Goal: Task Accomplishment & Management: Use online tool/utility

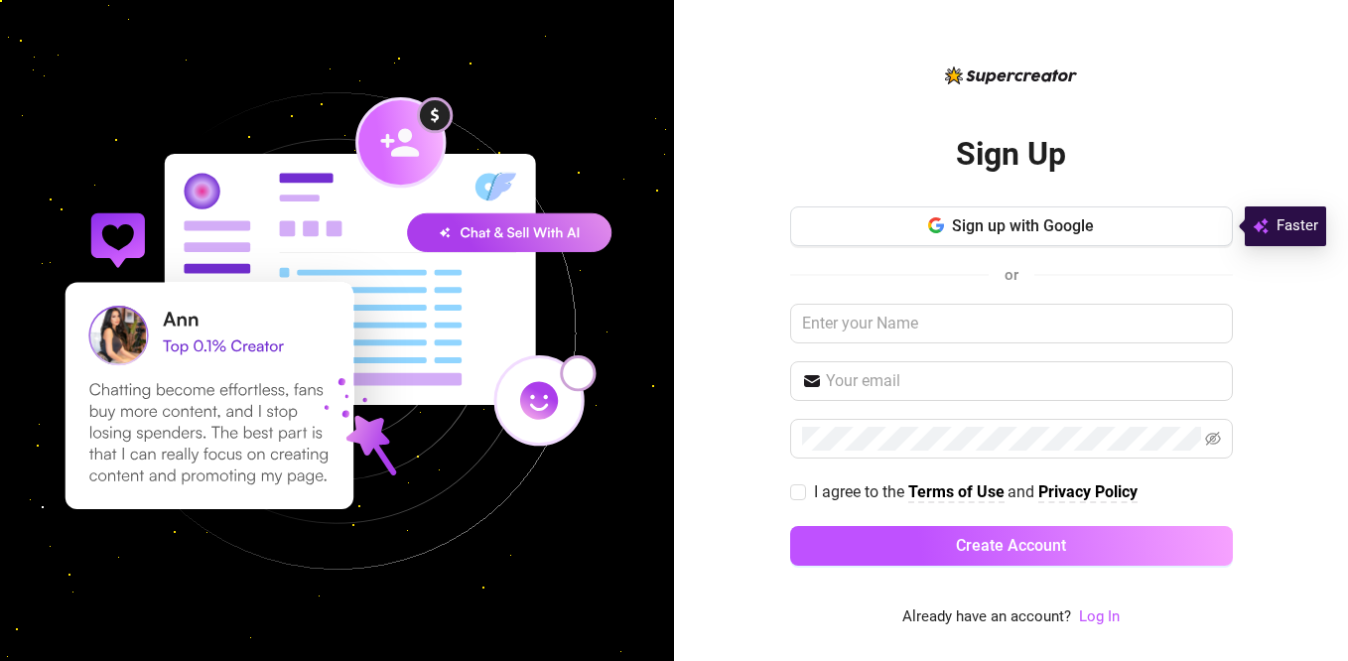
click at [652, 268] on img at bounding box center [337, 331] width 674 height 674
click at [1112, 626] on link "Log In" at bounding box center [1099, 617] width 41 height 24
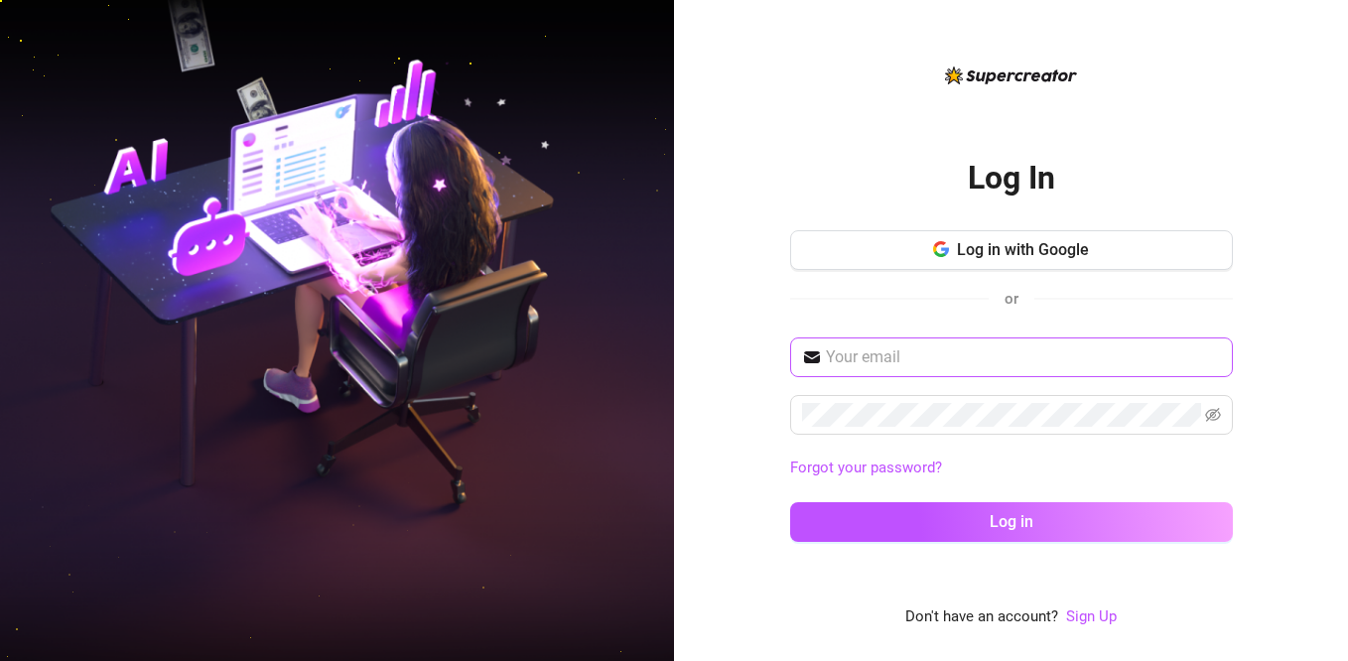
click at [945, 343] on span at bounding box center [1011, 357] width 443 height 40
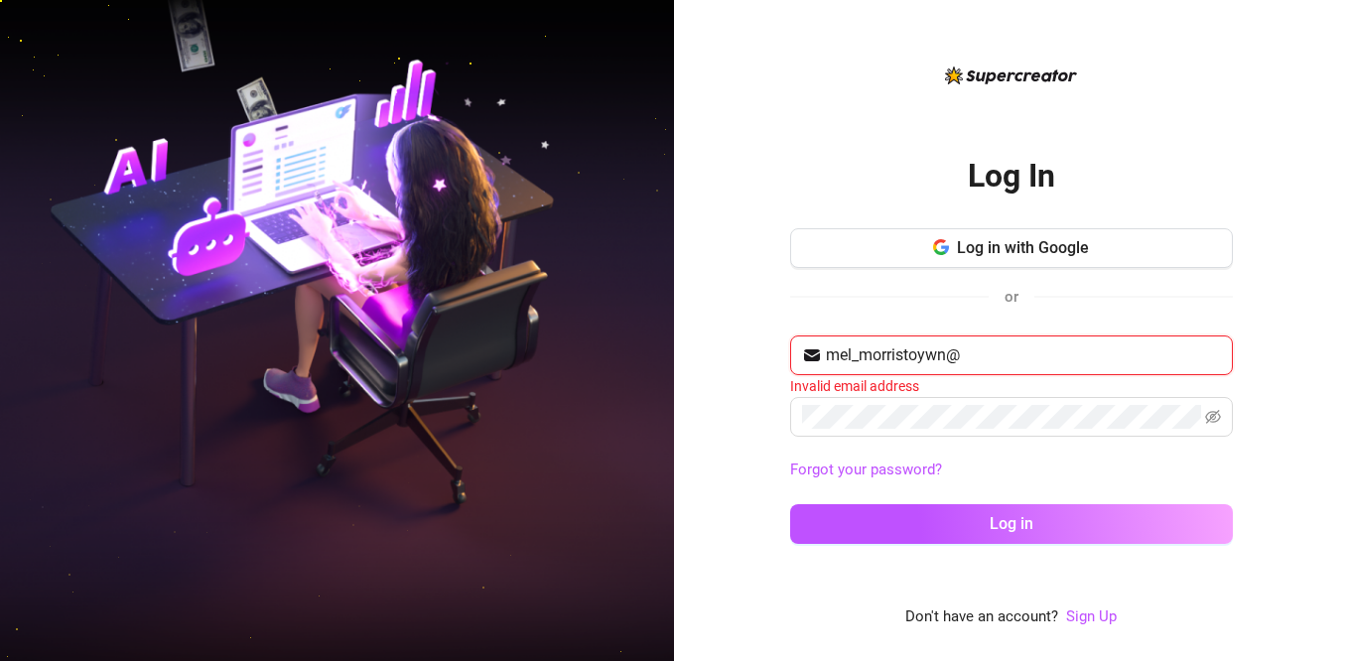
click at [922, 355] on input "mel_morristoywn@" at bounding box center [1023, 355] width 395 height 24
click at [971, 357] on input "mel_morristown@" at bounding box center [1023, 355] width 395 height 24
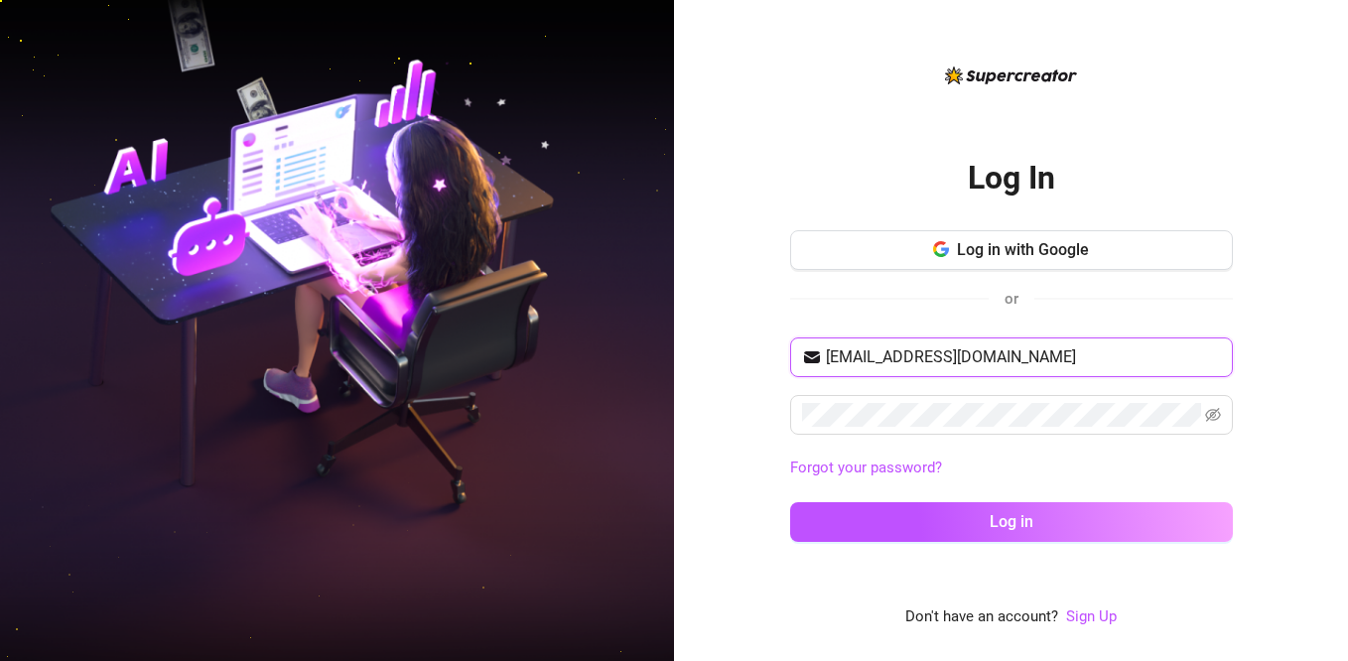
type input "[EMAIL_ADDRESS][DOMAIN_NAME]"
click at [733, 456] on div "Log In Log in with Google or [EMAIL_ADDRESS][DOMAIN_NAME] Forgot your password?…" at bounding box center [1011, 330] width 674 height 661
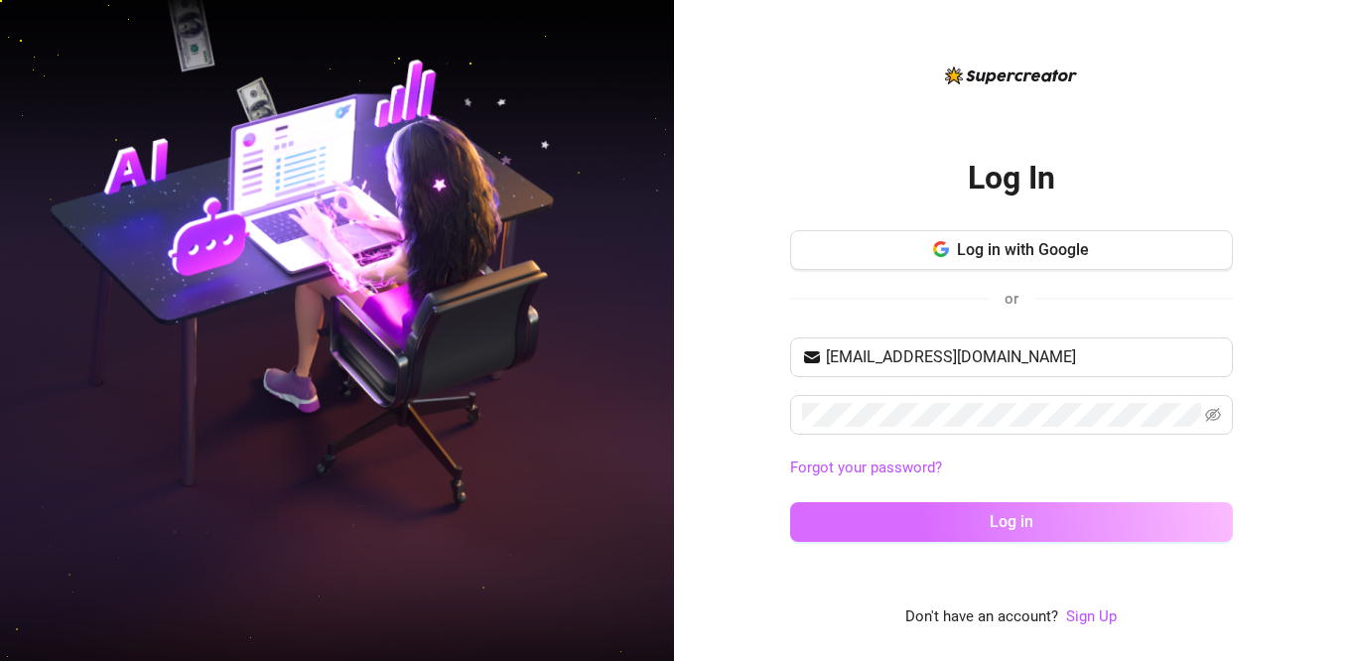
click at [940, 539] on button "Log in" at bounding box center [1011, 522] width 443 height 40
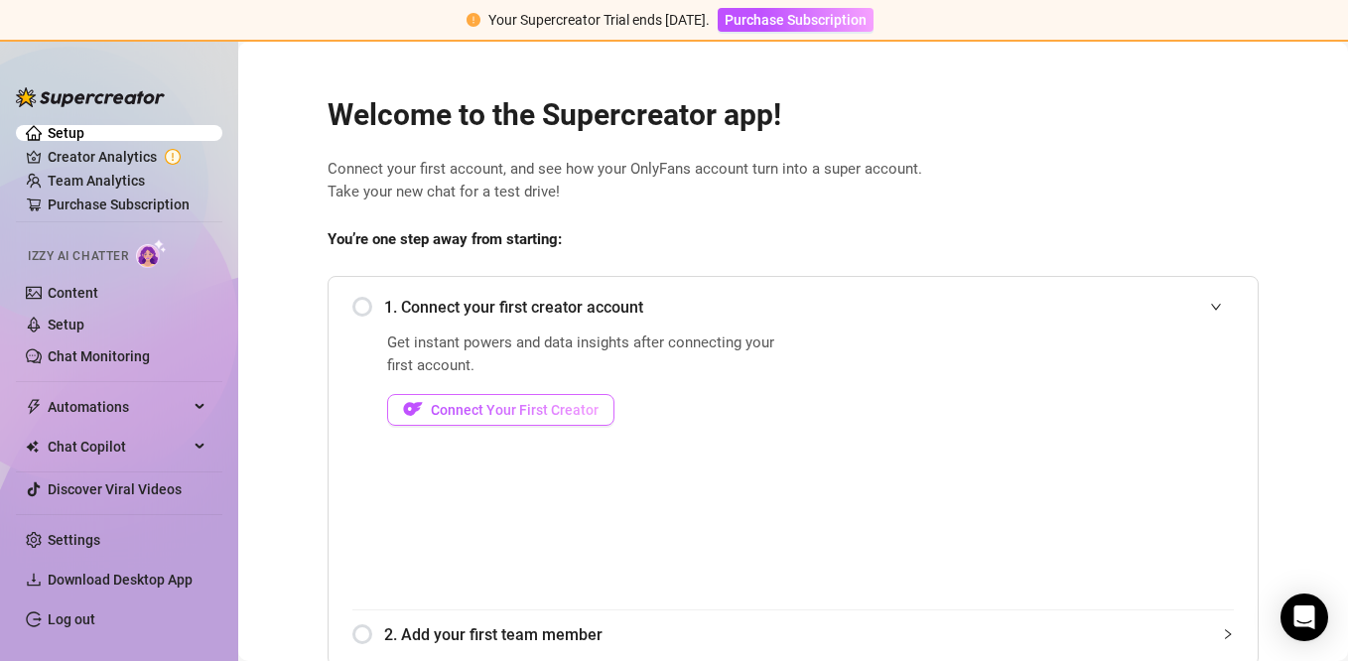
click at [536, 405] on span "Connect Your First Creator" at bounding box center [515, 410] width 168 height 16
click at [455, 410] on span "Connect Your First Creator" at bounding box center [515, 410] width 168 height 16
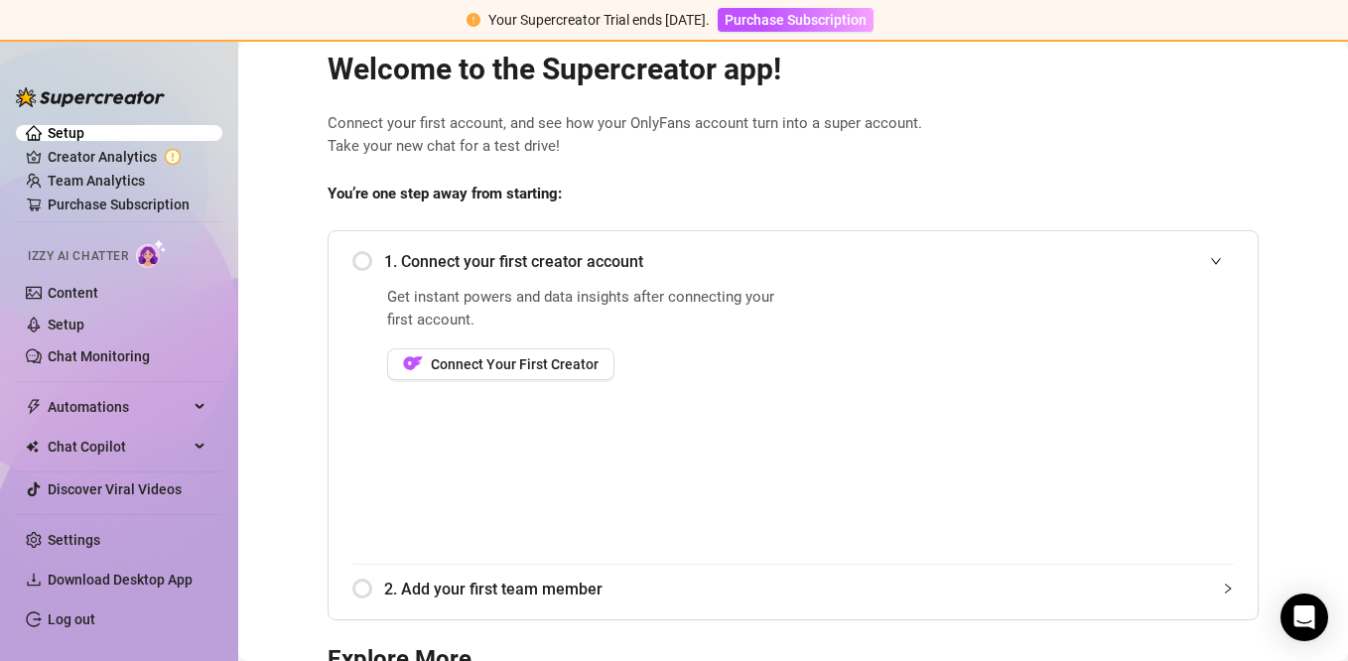
scroll to position [44, 0]
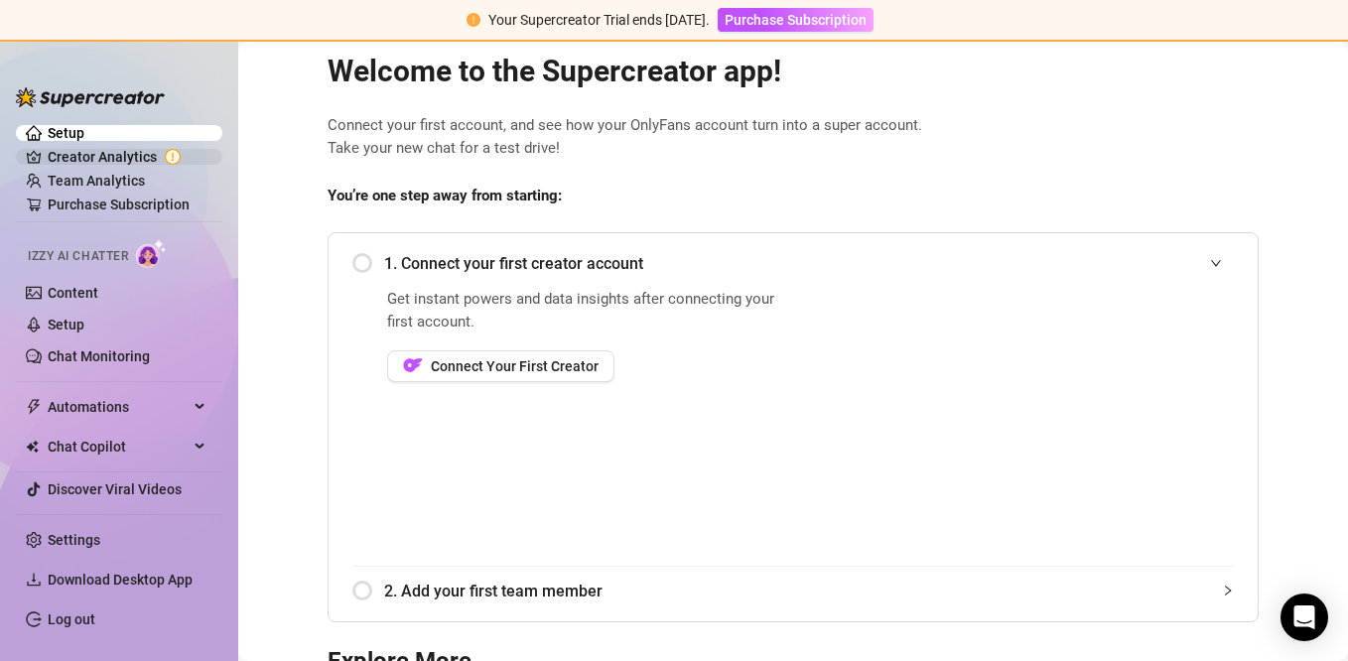
click at [75, 152] on link "Creator Analytics" at bounding box center [127, 157] width 159 height 32
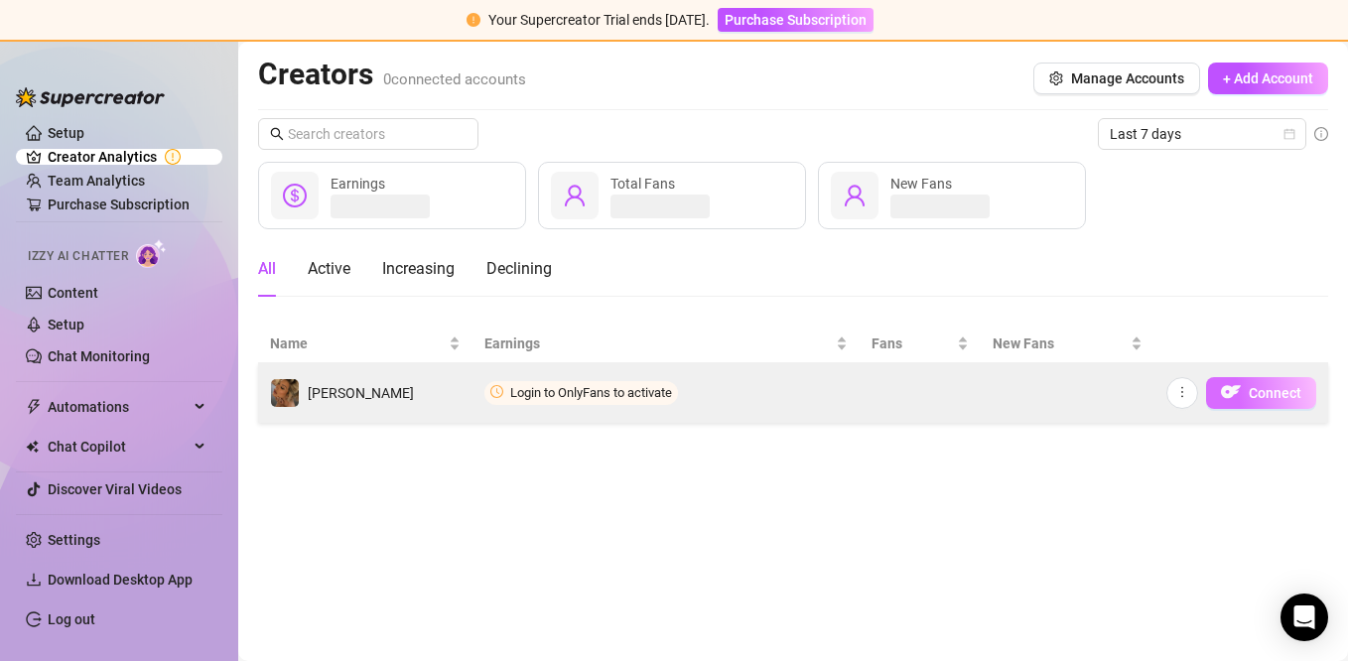
click at [1265, 389] on span "Connect" at bounding box center [1275, 393] width 53 height 16
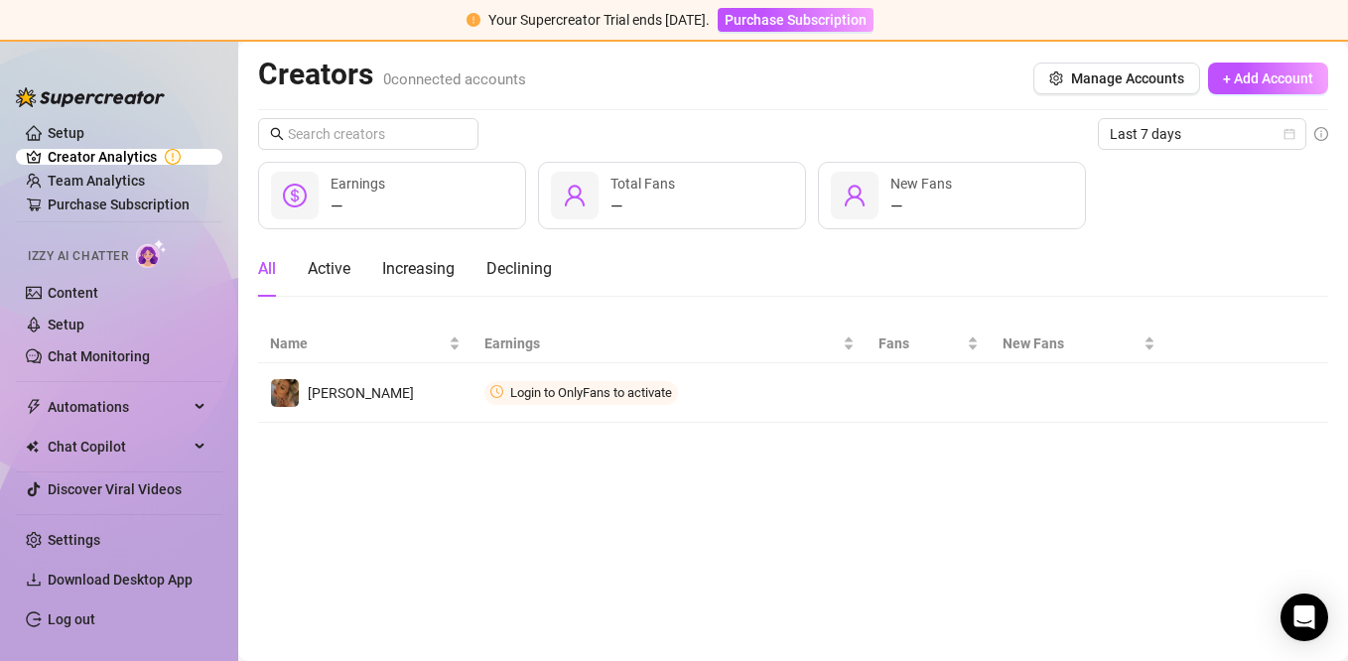
click at [1108, 471] on main "Creators 0 connected accounts Manage Accounts + Add Account Last 7 days — Earni…" at bounding box center [793, 351] width 1110 height 619
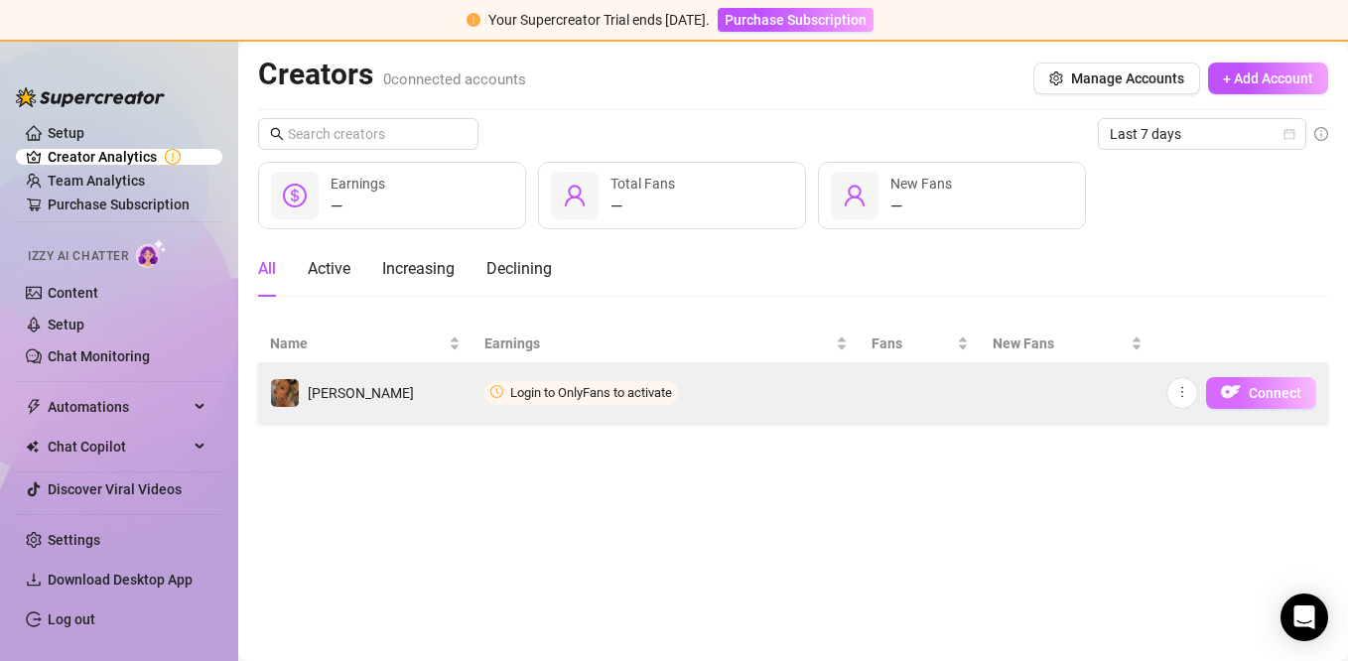
click at [1265, 401] on button "Connect" at bounding box center [1261, 393] width 110 height 32
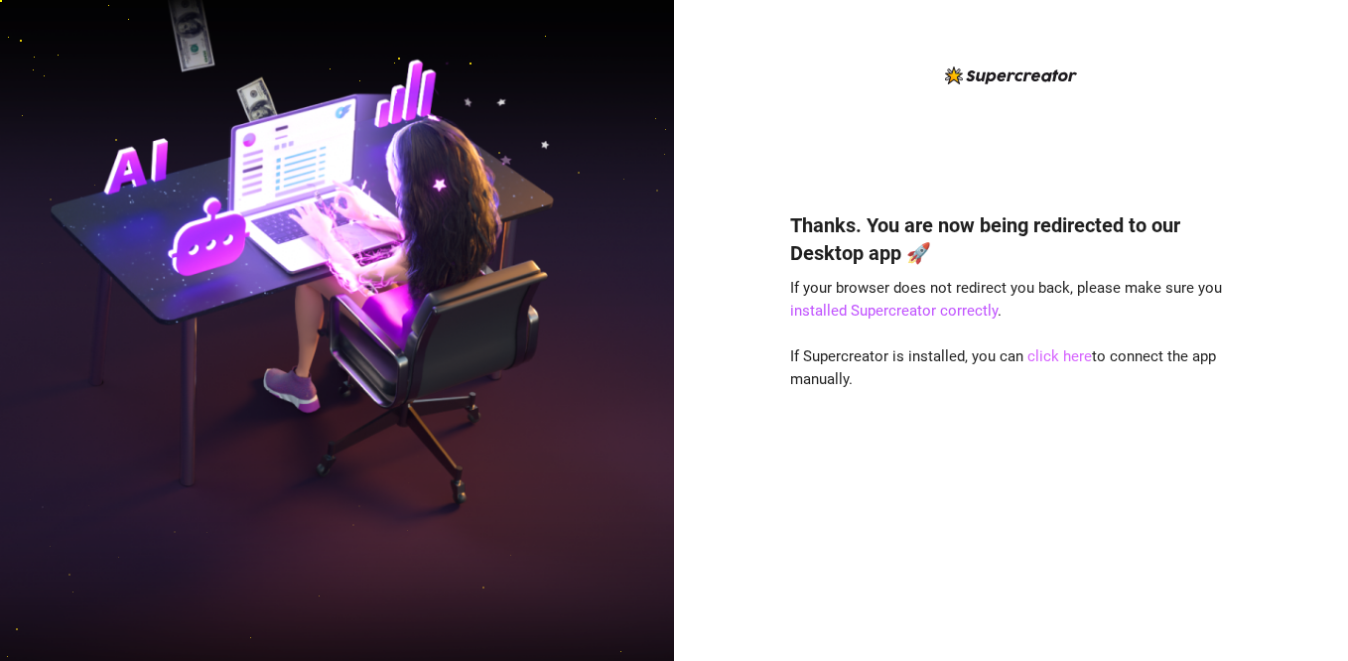
click at [1053, 362] on link "click here" at bounding box center [1059, 356] width 65 height 18
